Goal: Navigation & Orientation: Go to known website

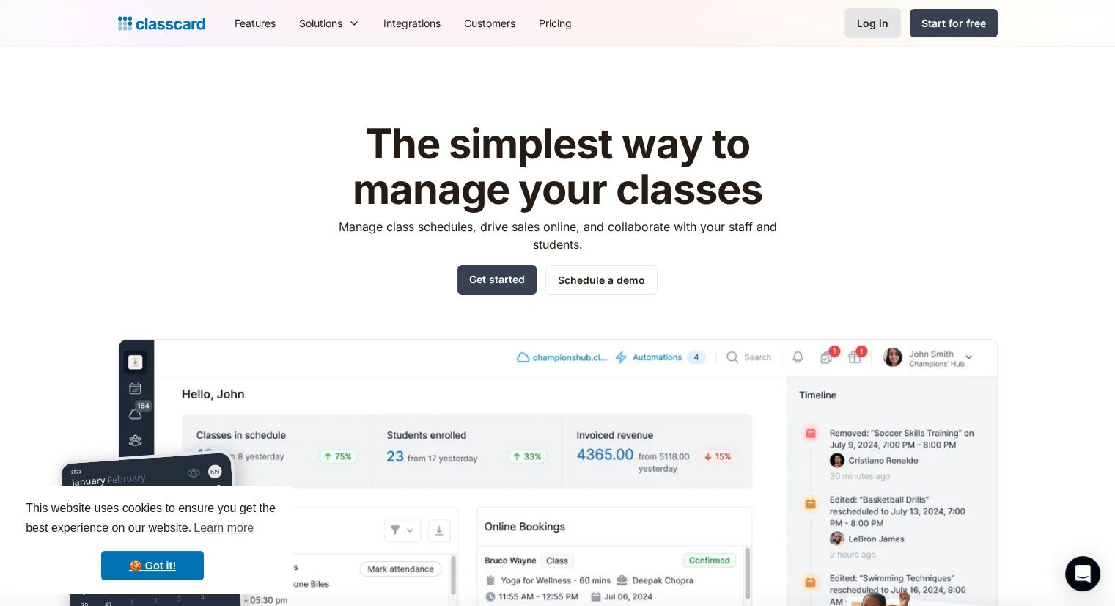
click at [876, 27] on div "Log in" at bounding box center [873, 22] width 32 height 15
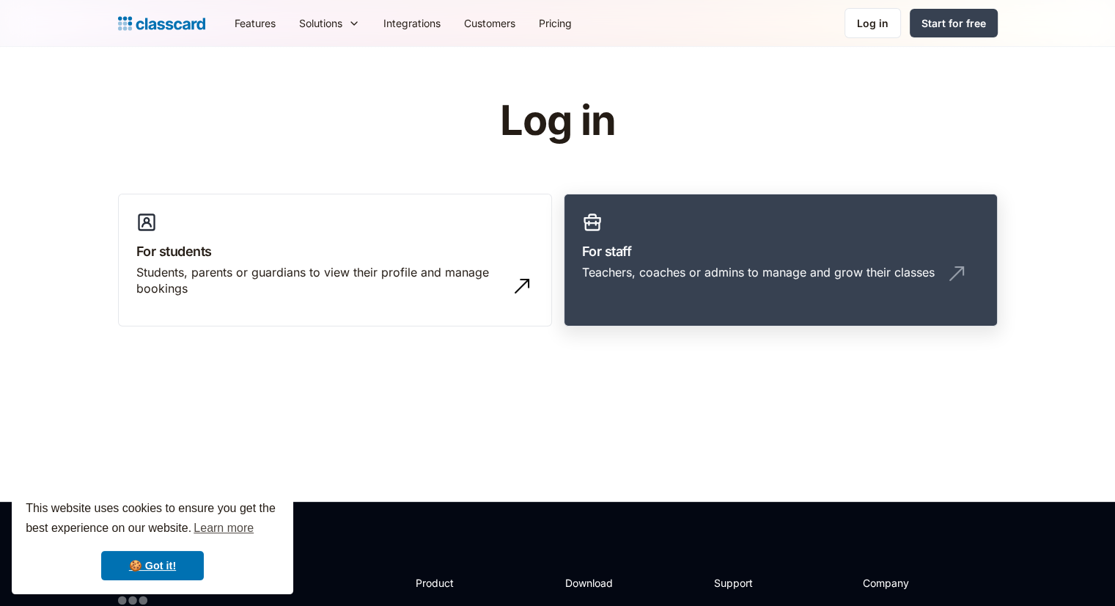
click at [616, 265] on div "Teachers, coaches or admins to manage and grow their classes" at bounding box center [758, 272] width 353 height 16
